Goal: Navigation & Orientation: Find specific page/section

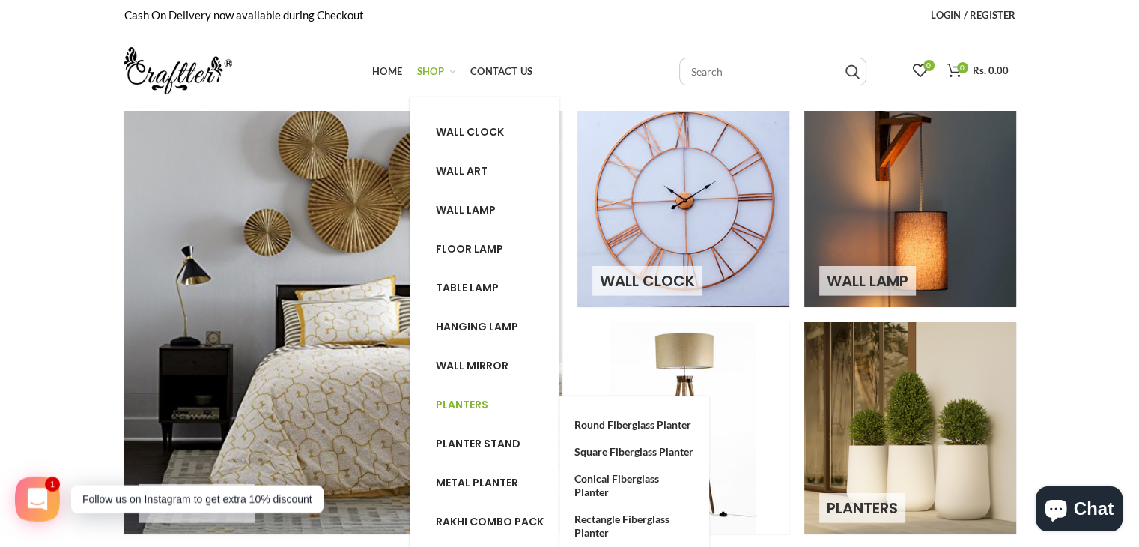
click at [485, 401] on span "Planters" at bounding box center [462, 404] width 52 height 15
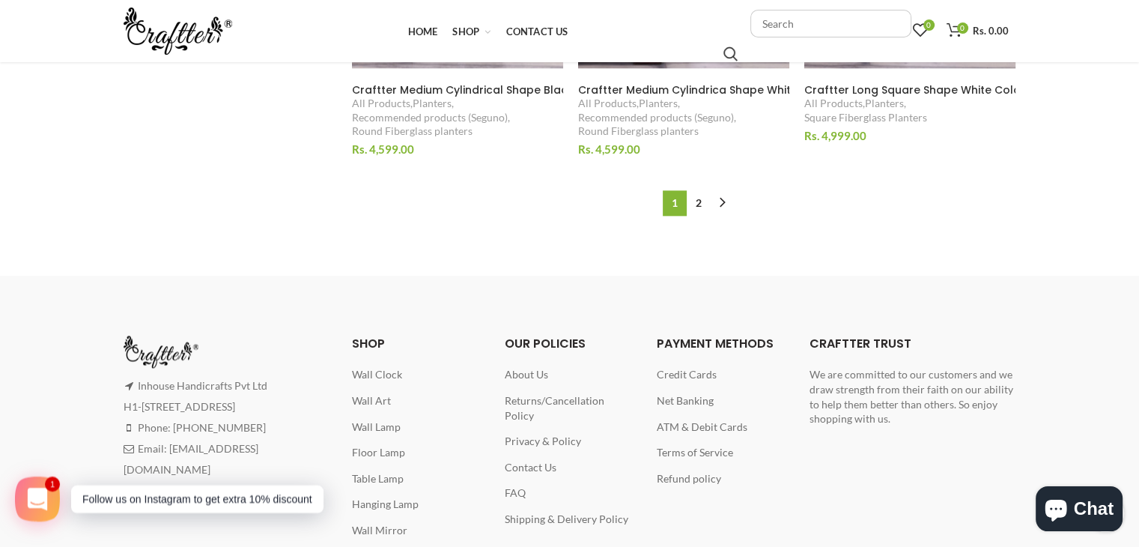
scroll to position [1598, 0]
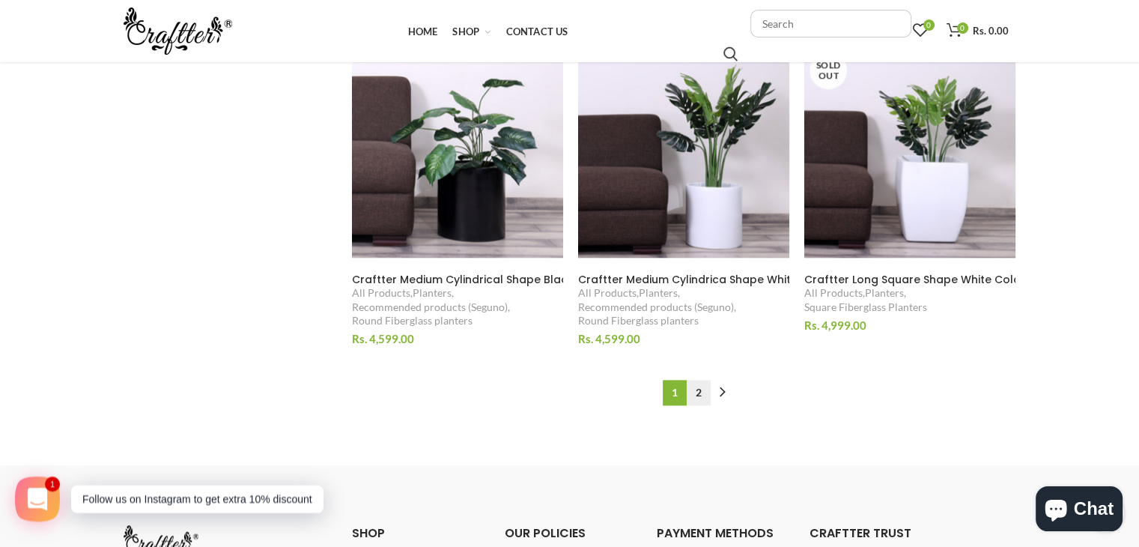
click at [694, 392] on link "2" at bounding box center [699, 392] width 24 height 25
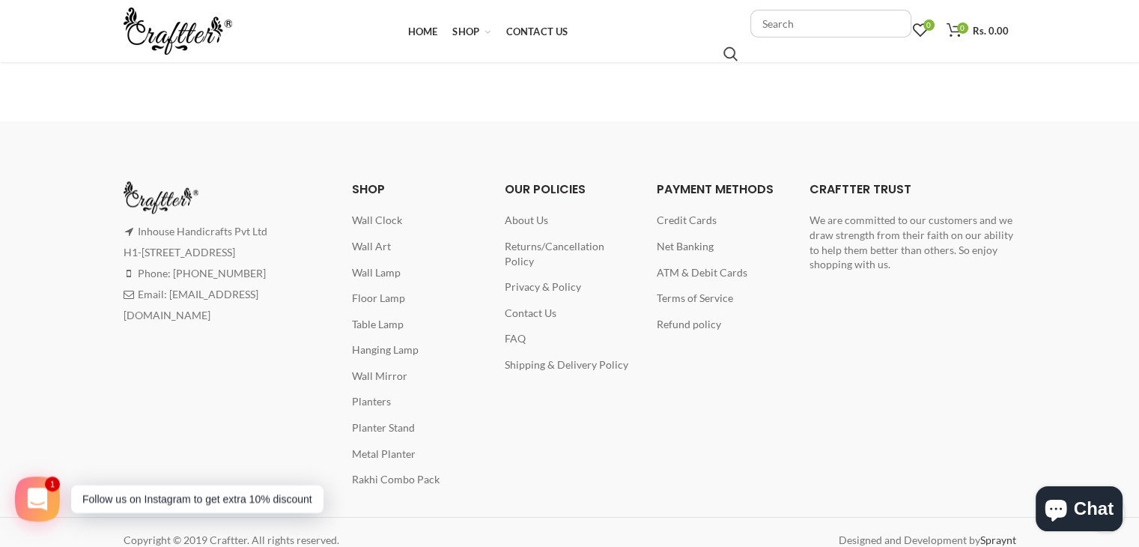
scroll to position [1958, 0]
